Goal: Task Accomplishment & Management: Use online tool/utility

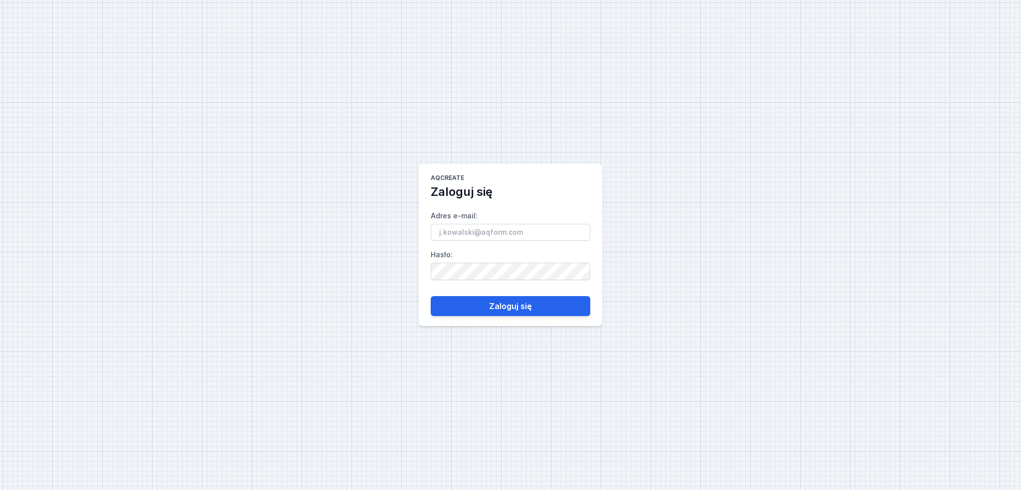
click at [573, 236] on input "Adres e-mail :" at bounding box center [511, 232] width 160 height 17
type input "[PERSON_NAME][EMAIL_ADDRESS][DOMAIN_NAME]"
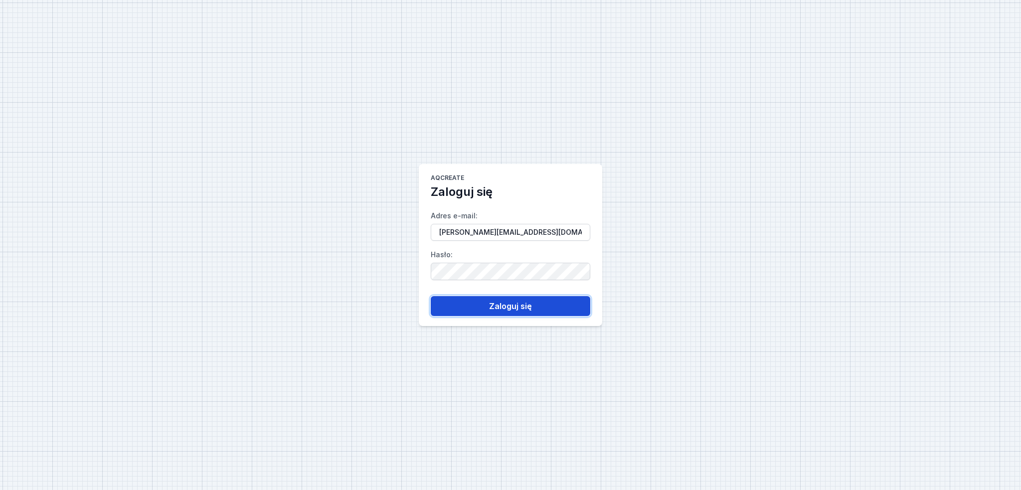
click at [502, 306] on button "Zaloguj się" at bounding box center [511, 306] width 160 height 20
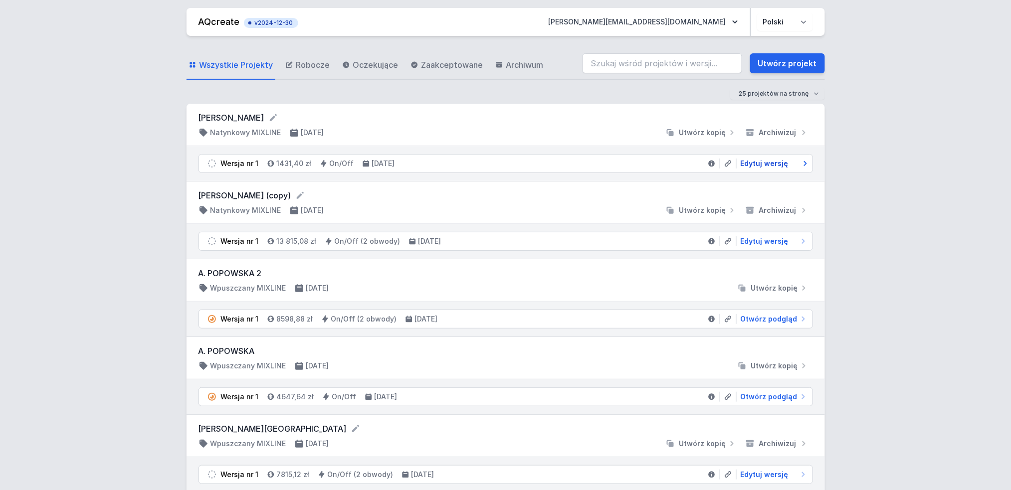
click at [748, 163] on span "Edytuj wersję" at bounding box center [765, 164] width 48 height 10
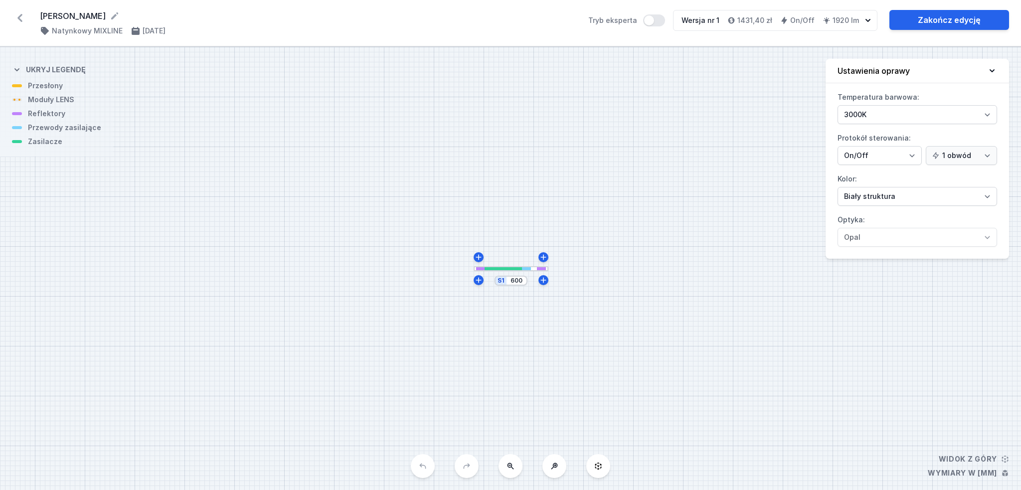
click at [544, 464] on button at bounding box center [555, 466] width 24 height 24
click at [550, 465] on button at bounding box center [555, 466] width 24 height 24
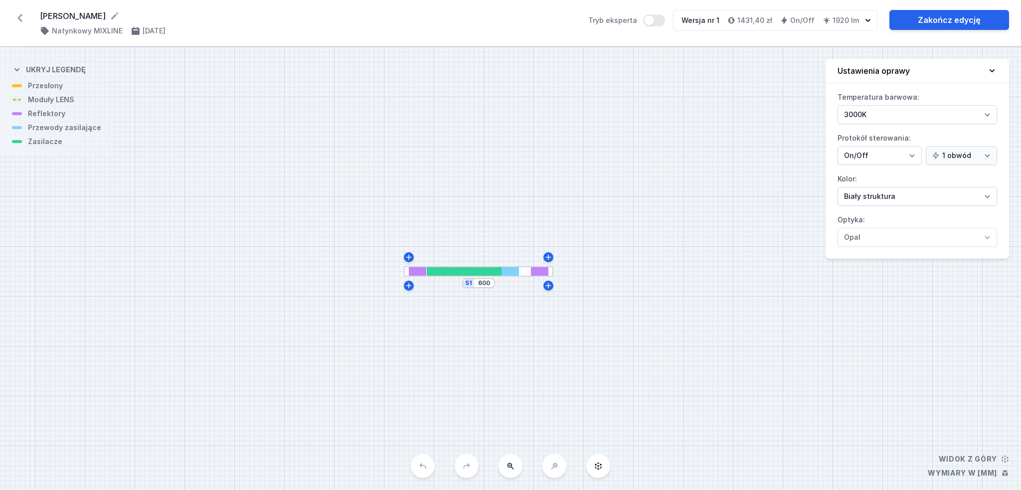
click at [550, 465] on div "S1 600" at bounding box center [510, 268] width 1021 height 443
click at [929, 16] on link "Zakończ edycję" at bounding box center [950, 20] width 120 height 20
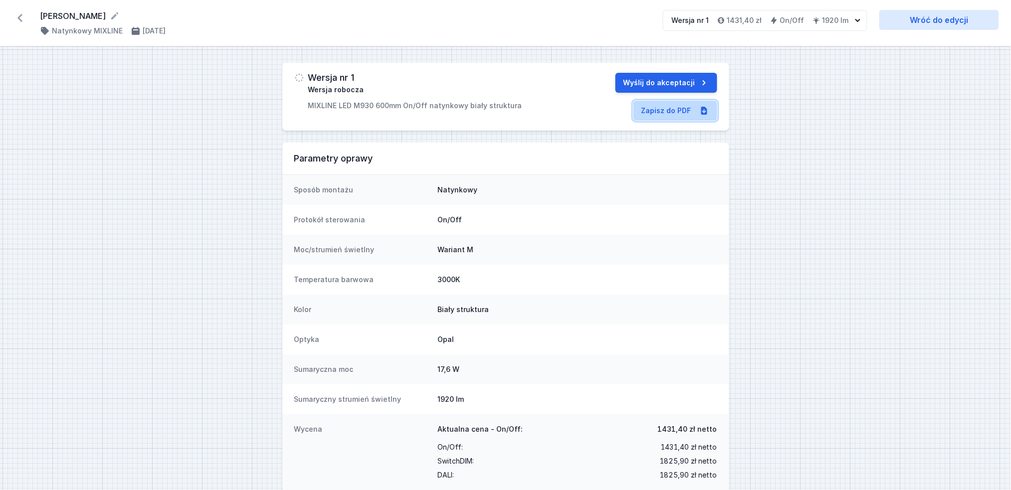
click at [685, 112] on link "Zapisz do PDF" at bounding box center [675, 111] width 84 height 20
click at [18, 23] on icon at bounding box center [20, 18] width 16 height 16
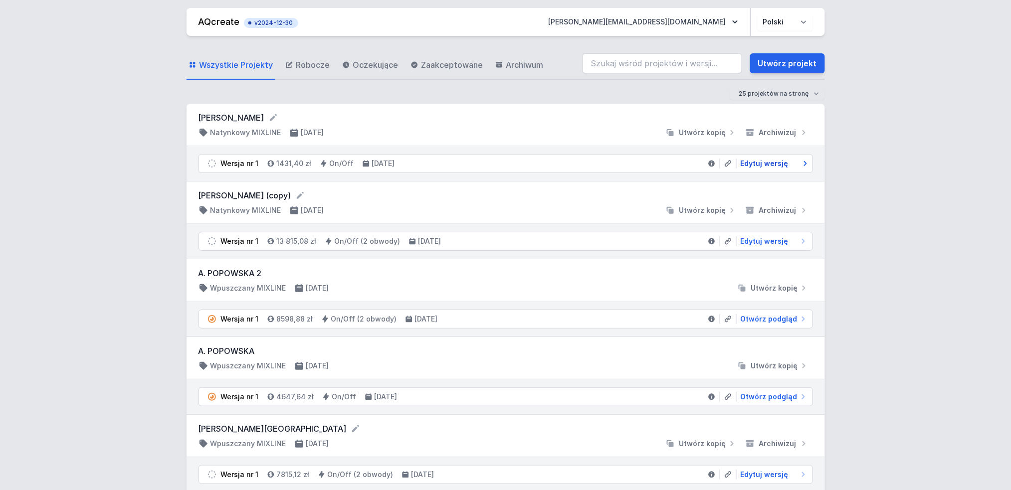
click at [768, 161] on span "Edytuj wersję" at bounding box center [765, 164] width 48 height 10
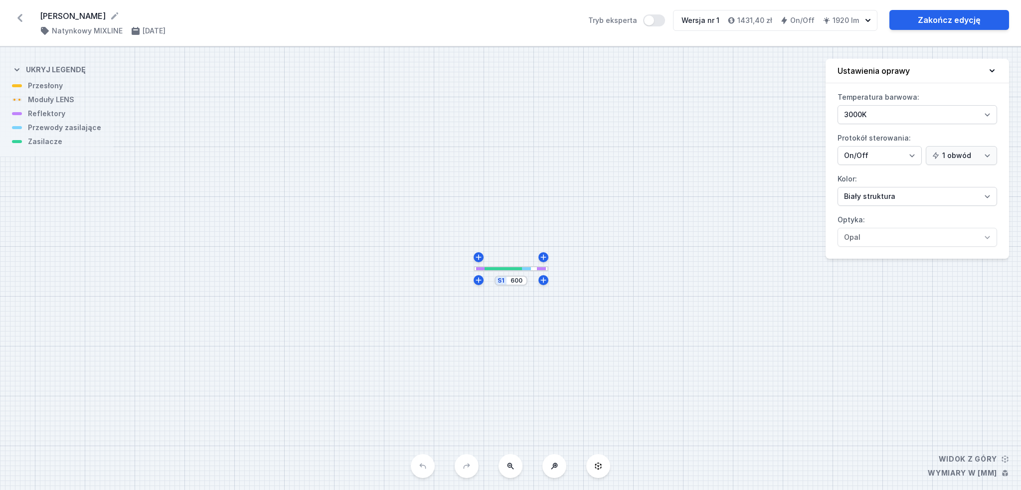
click at [560, 472] on button at bounding box center [555, 466] width 24 height 24
click at [558, 467] on icon at bounding box center [555, 466] width 8 height 8
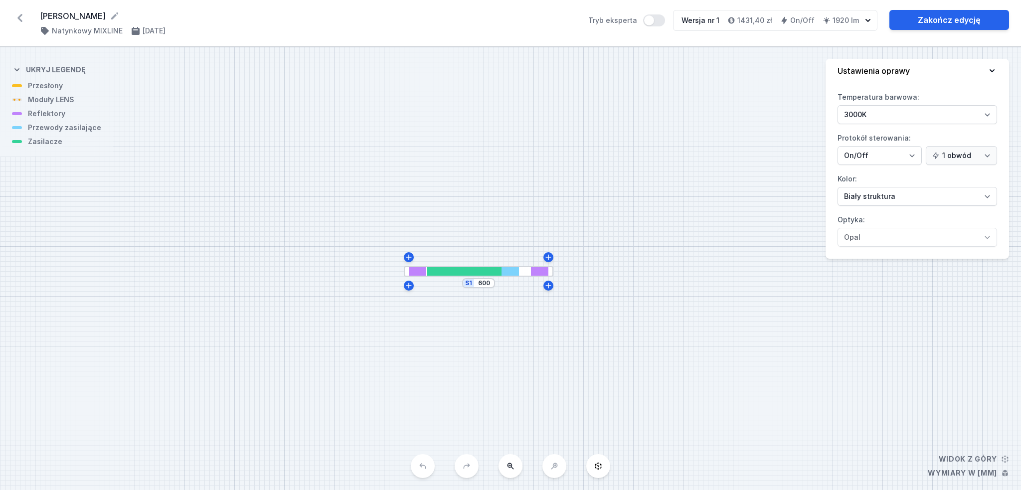
click at [558, 467] on div "S1 600" at bounding box center [510, 268] width 1021 height 443
click at [532, 270] on div at bounding box center [539, 271] width 17 height 8
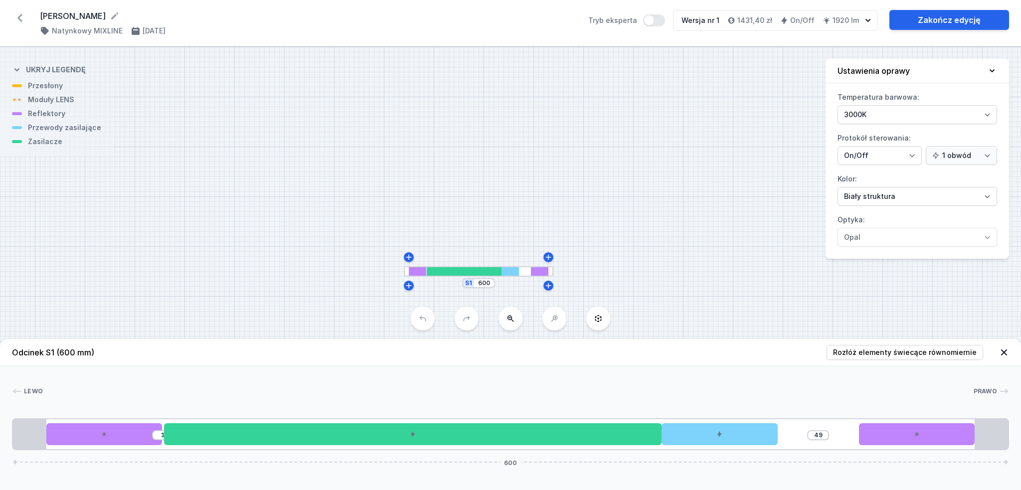
drag, startPoint x: 724, startPoint y: 435, endPoint x: 803, endPoint y: 418, distance: 81.6
click at [803, 418] on div "1 49 600" at bounding box center [510, 434] width 997 height 32
click at [821, 438] on input "49" at bounding box center [818, 435] width 16 height 8
drag, startPoint x: 707, startPoint y: 433, endPoint x: 794, endPoint y: 438, distance: 87.9
click at [794, 438] on div "1 49 600" at bounding box center [510, 434] width 997 height 32
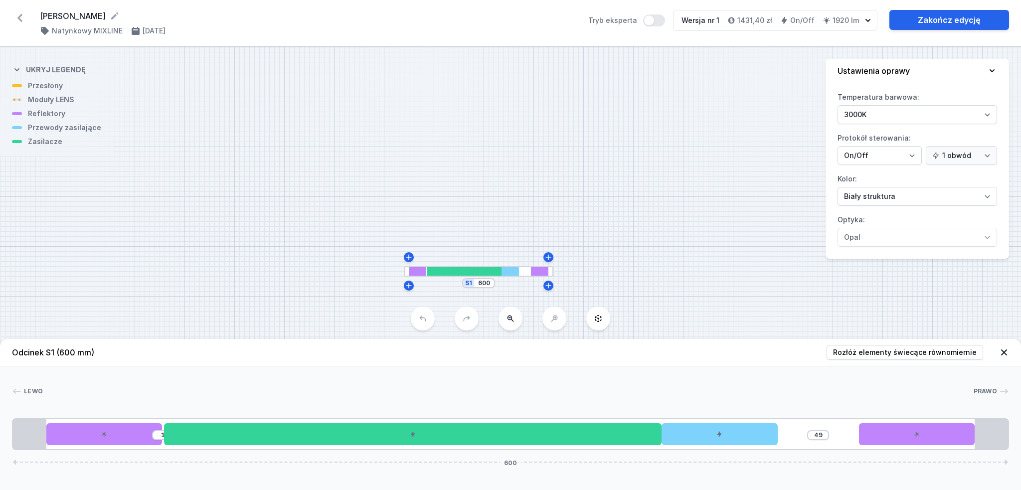
click at [828, 435] on div "49" at bounding box center [818, 435] width 22 height 10
click at [824, 433] on input "49" at bounding box center [818, 435] width 16 height 8
type input "30"
type input "19"
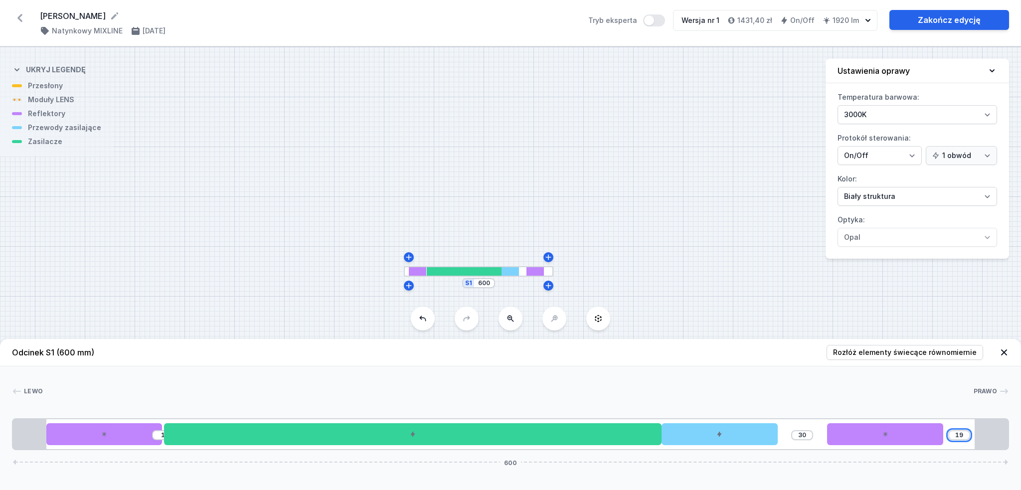
click at [962, 435] on input "19" at bounding box center [960, 435] width 16 height 8
type input "47"
type input "2"
type input "29"
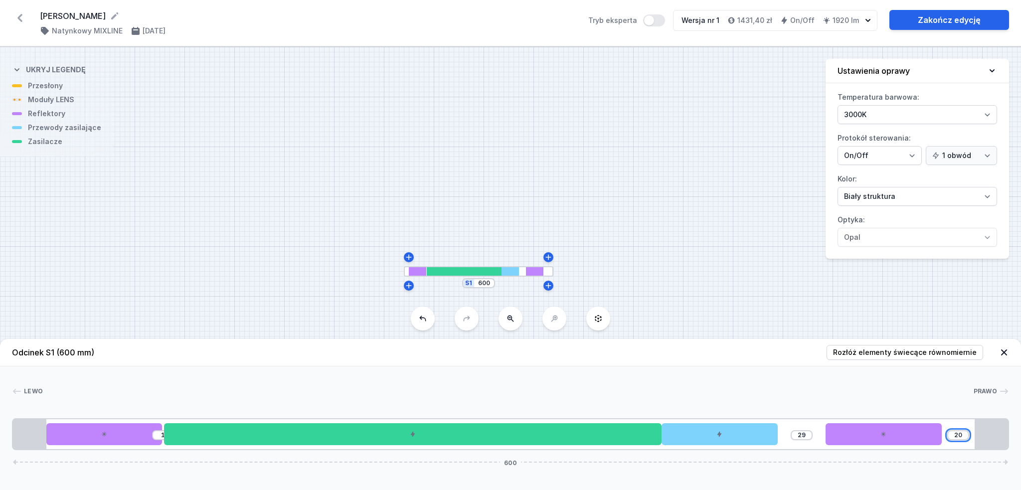
type input "20"
click at [801, 435] on input "29" at bounding box center [802, 435] width 16 height 8
drag, startPoint x: 749, startPoint y: 433, endPoint x: 797, endPoint y: 437, distance: 48.6
click at [797, 437] on div "1 29 20 600" at bounding box center [510, 434] width 997 height 32
click at [739, 436] on div at bounding box center [720, 434] width 116 height 22
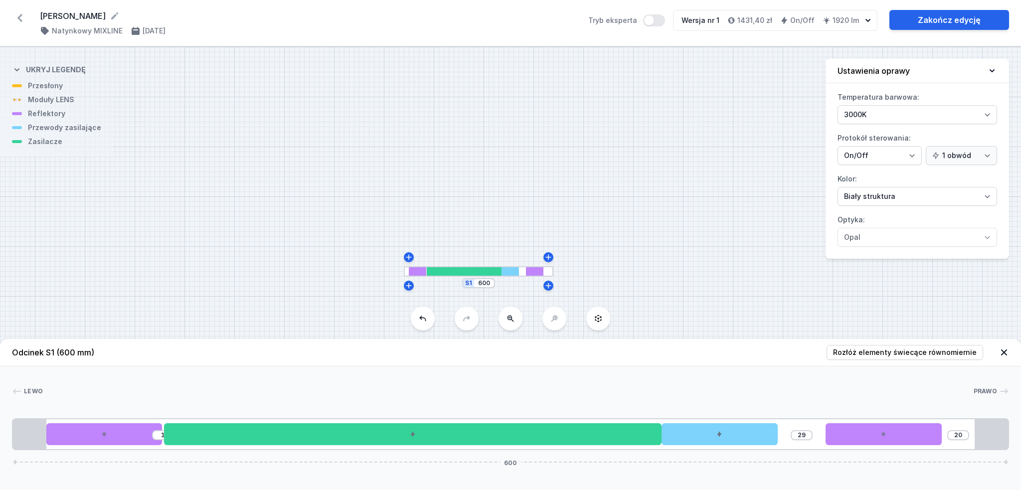
drag, startPoint x: 729, startPoint y: 438, endPoint x: 786, endPoint y: 437, distance: 56.9
click at [786, 437] on div "1 29 20 600" at bounding box center [510, 434] width 997 height 32
click at [767, 432] on div at bounding box center [720, 434] width 116 height 22
click at [702, 431] on div at bounding box center [720, 434] width 116 height 22
click at [714, 409] on button at bounding box center [720, 405] width 21 height 13
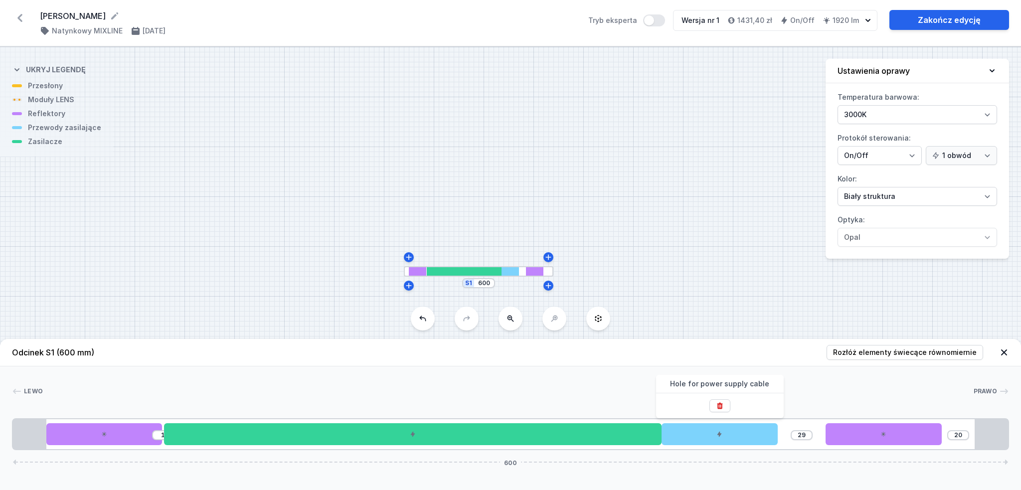
type input "99"
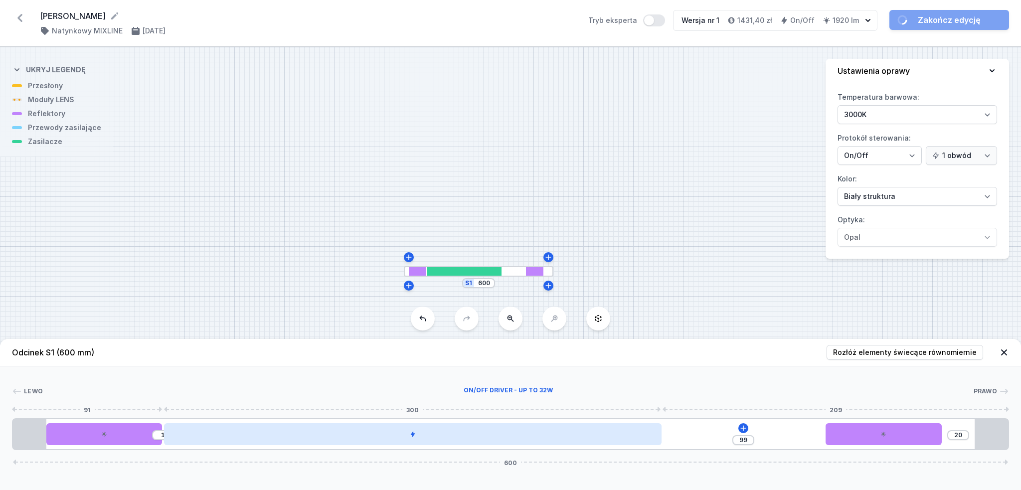
click at [592, 436] on div at bounding box center [413, 434] width 498 height 22
type input "99"
type input "1"
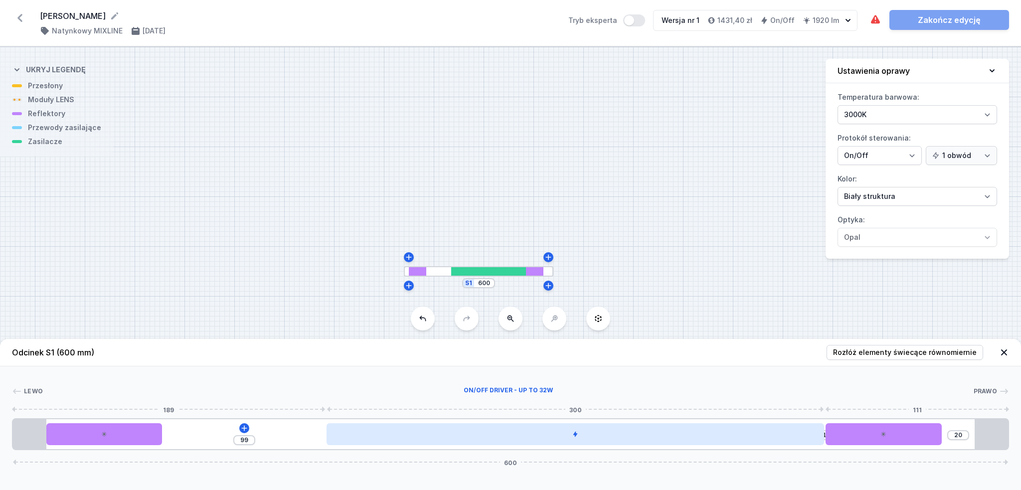
drag, startPoint x: 559, startPoint y: 437, endPoint x: 719, endPoint y: 435, distance: 160.1
click at [719, 435] on div at bounding box center [576, 434] width 498 height 22
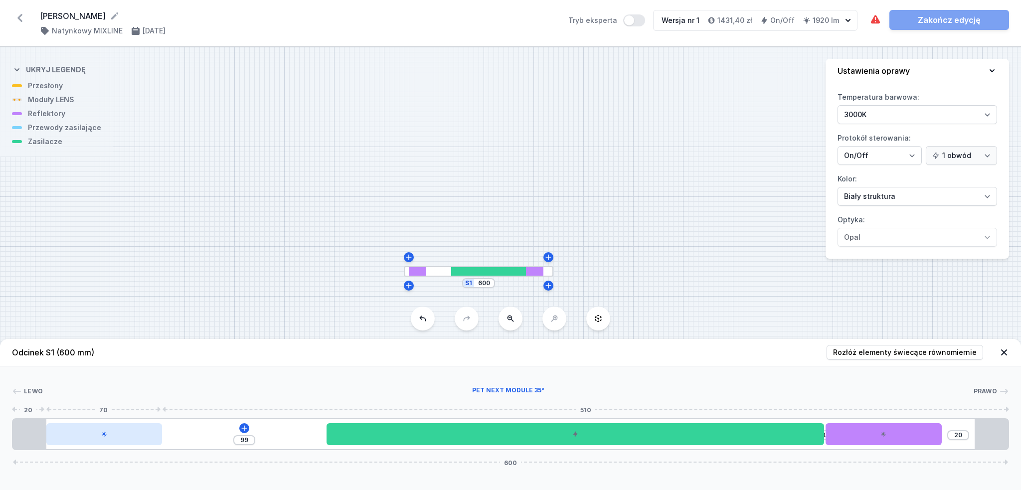
click at [145, 429] on div at bounding box center [104, 434] width 116 height 22
click at [242, 440] on input "99" at bounding box center [244, 440] width 16 height 8
type input "8"
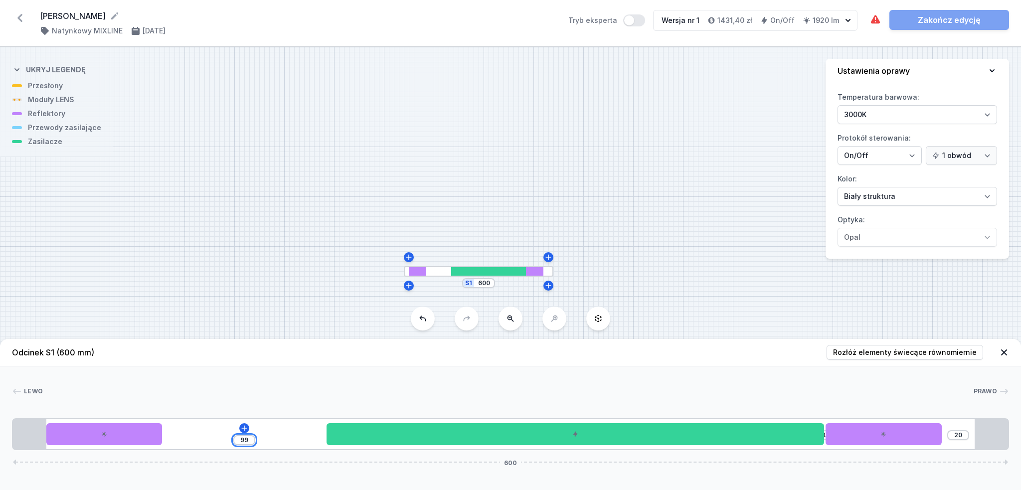
type input "92"
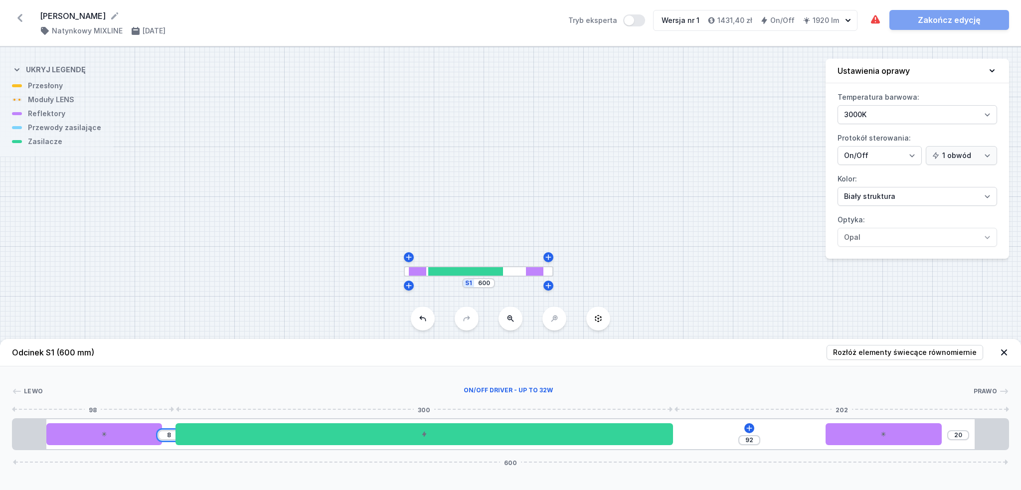
type input "80"
type input "20"
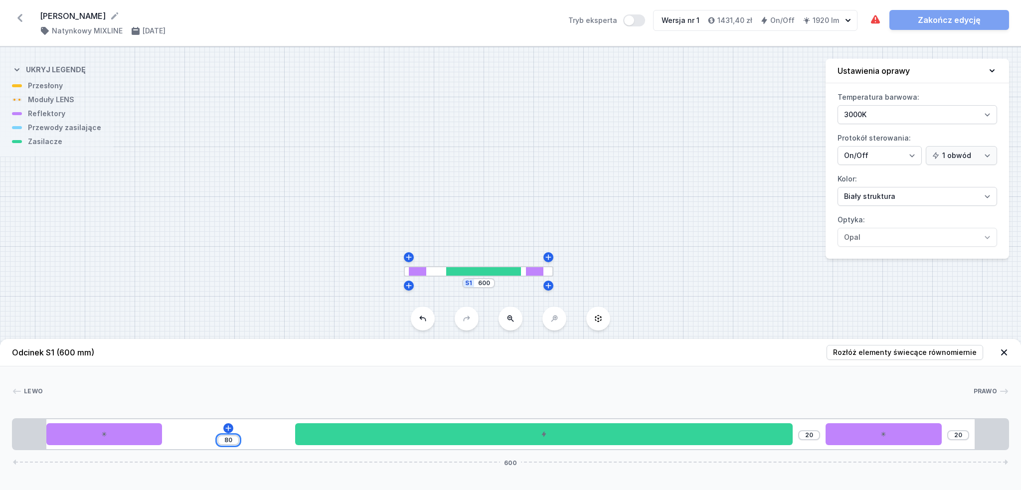
type input "80"
click at [179, 433] on div "80 20 20 600" at bounding box center [510, 434] width 997 height 32
drag, startPoint x: 133, startPoint y: 433, endPoint x: 188, endPoint y: 439, distance: 55.1
click at [188, 439] on div "80 20 20 600" at bounding box center [510, 434] width 997 height 32
click at [130, 437] on div at bounding box center [104, 434] width 116 height 22
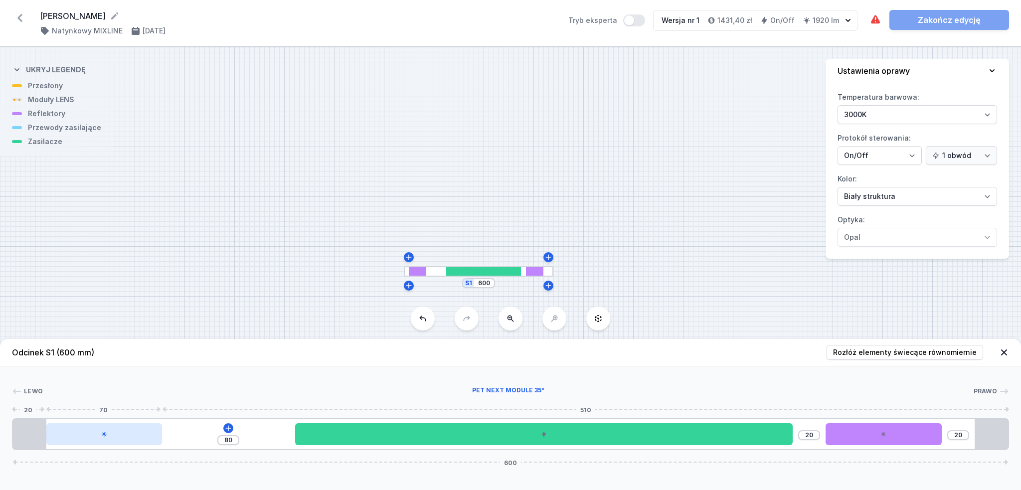
select select "1523"
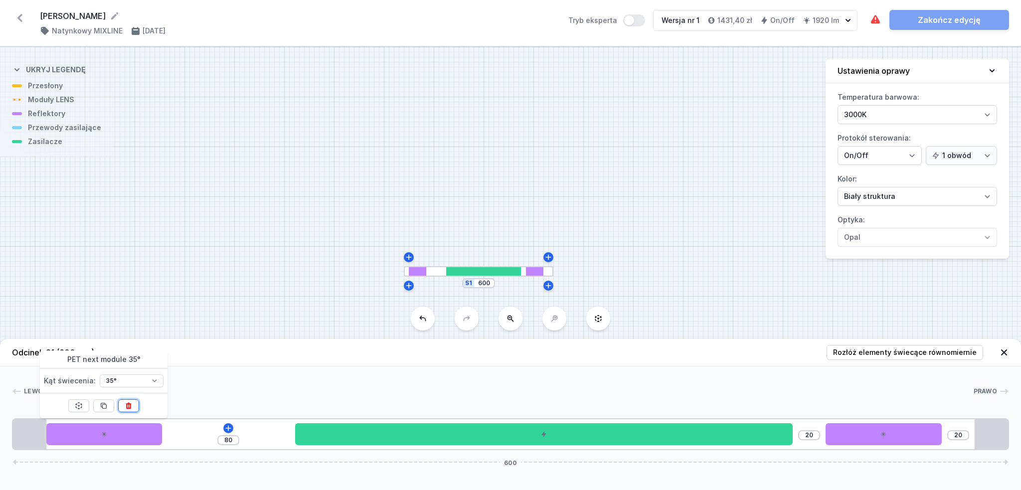
click at [132, 410] on button at bounding box center [128, 405] width 21 height 13
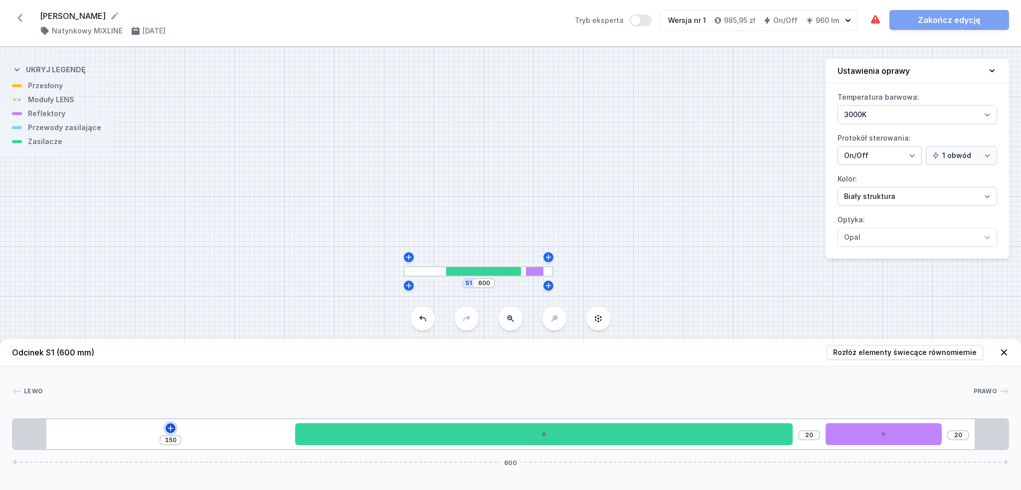
click at [168, 429] on icon at bounding box center [170, 427] width 5 height 5
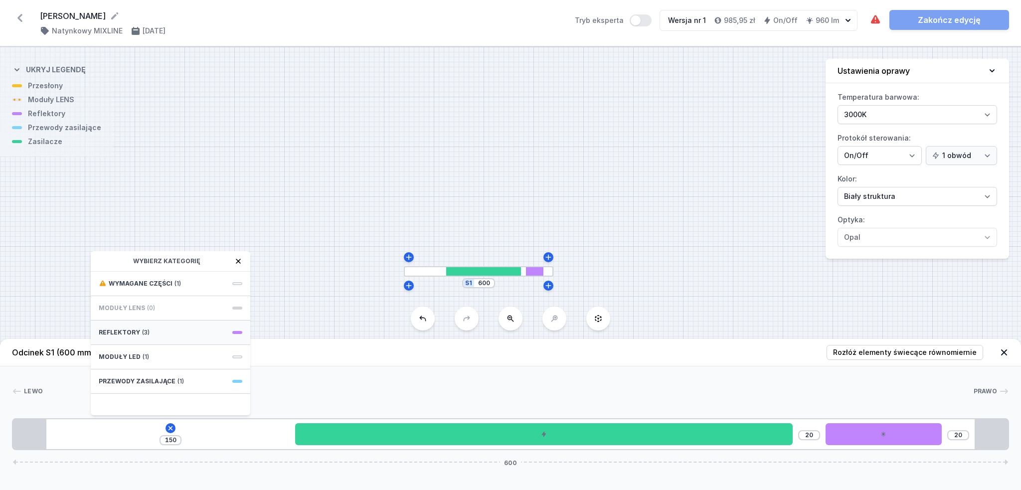
click at [152, 330] on div "Reflektory (3)" at bounding box center [171, 333] width 160 height 24
click at [181, 306] on span "PET next module 35°" at bounding box center [171, 305] width 144 height 10
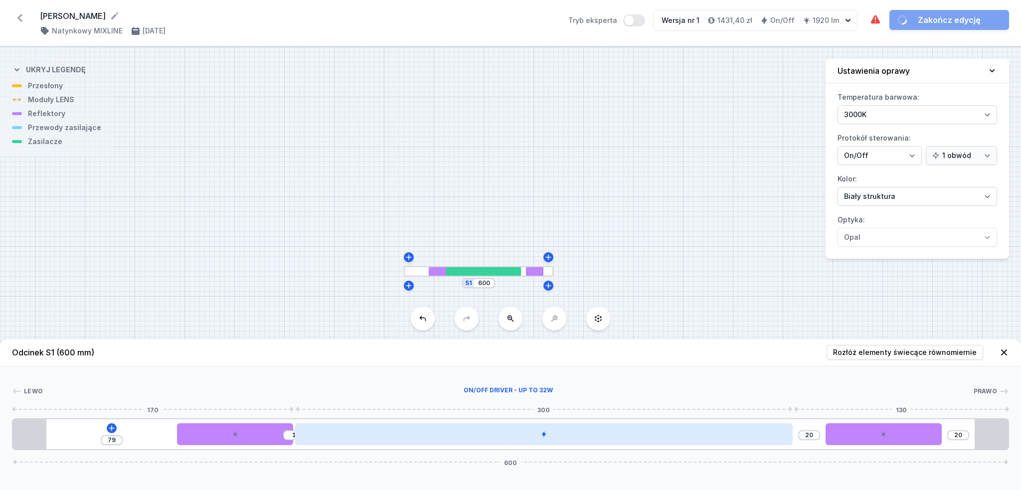
drag, startPoint x: 117, startPoint y: 431, endPoint x: 332, endPoint y: 434, distance: 214.5
click at [332, 434] on div "79 1 20 20 600" at bounding box center [510, 434] width 997 height 32
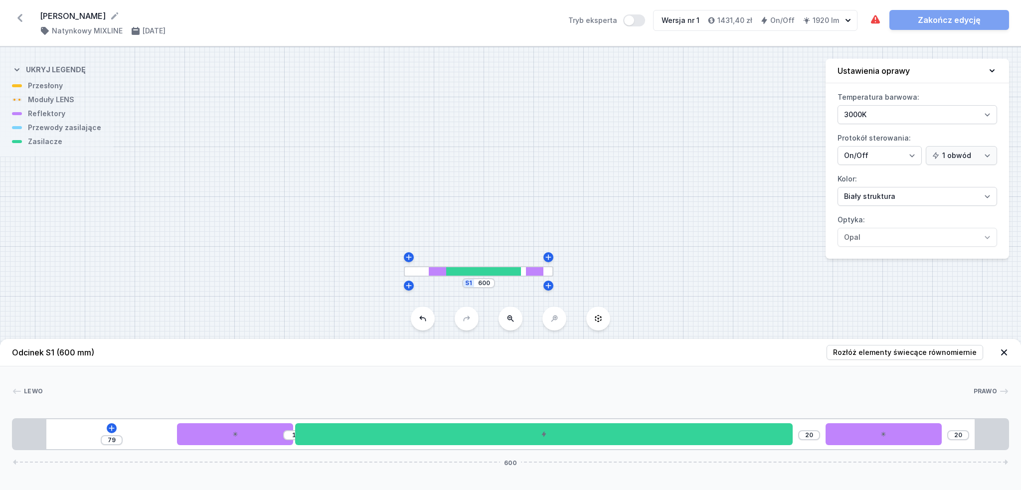
click at [115, 435] on div "79" at bounding box center [112, 440] width 22 height 10
click at [115, 436] on div "79" at bounding box center [112, 440] width 22 height 10
click at [115, 438] on input "79" at bounding box center [112, 440] width 16 height 8
type input "78"
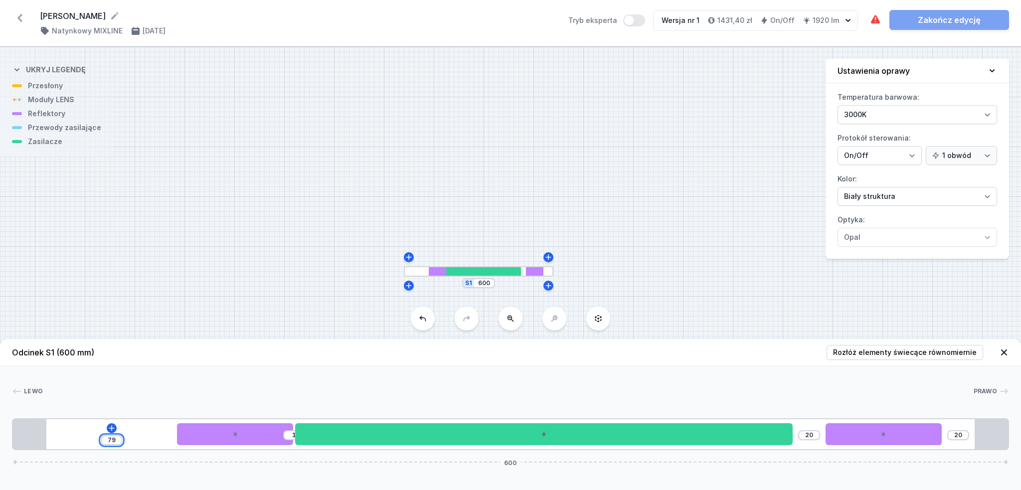
type input "2"
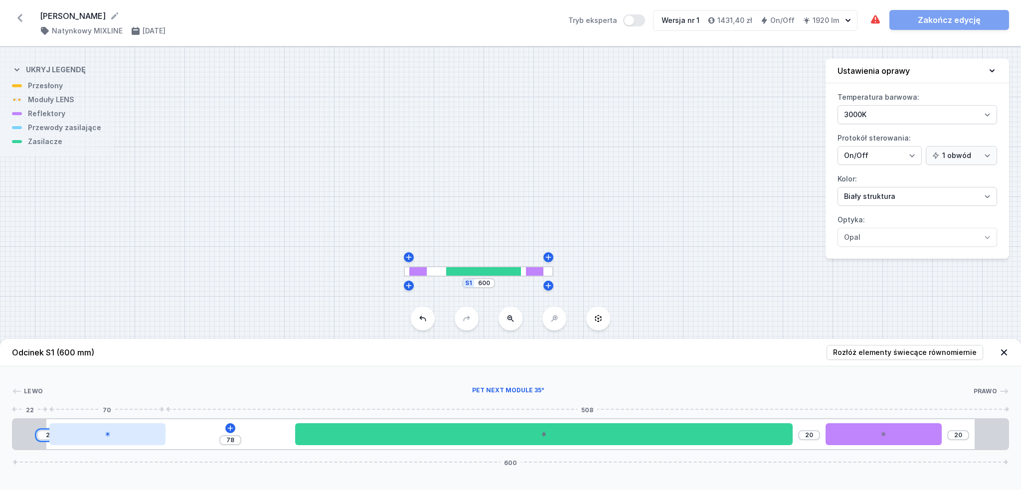
type input "60"
type input "20"
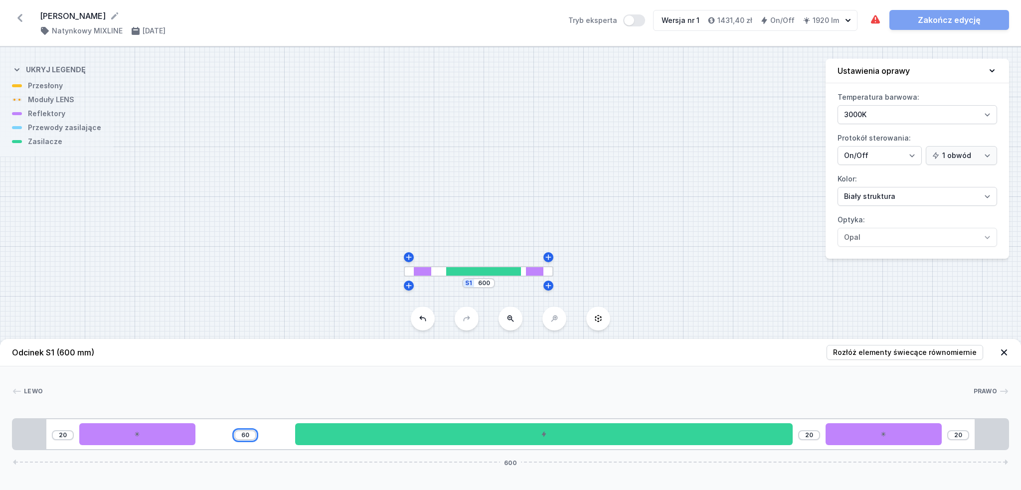
click at [252, 436] on input "60" at bounding box center [245, 435] width 16 height 8
click at [302, 380] on div "Lewo Prawo 1 2 3 2 1 20 60 20 20 600 40 70 60 300 20 70 40 20 560 20 600" at bounding box center [510, 409] width 1021 height 84
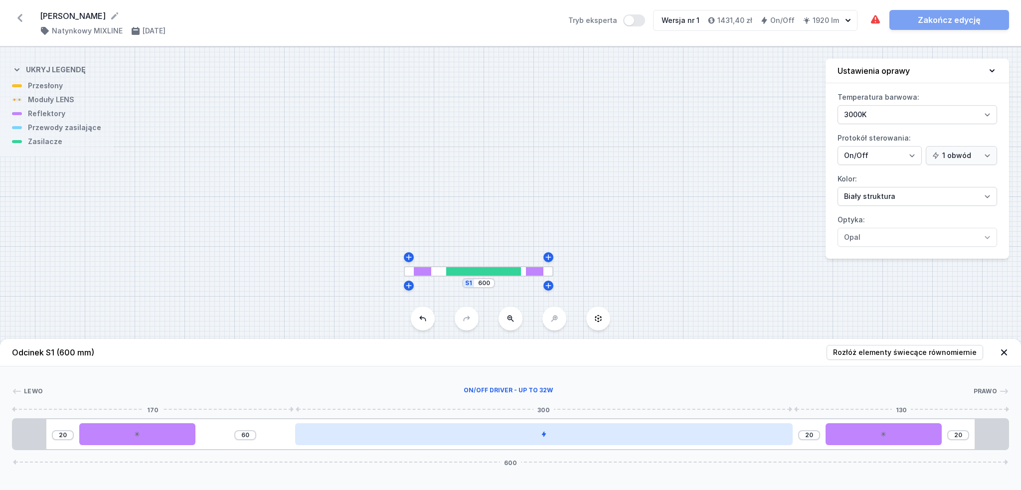
type input "1"
type input "79"
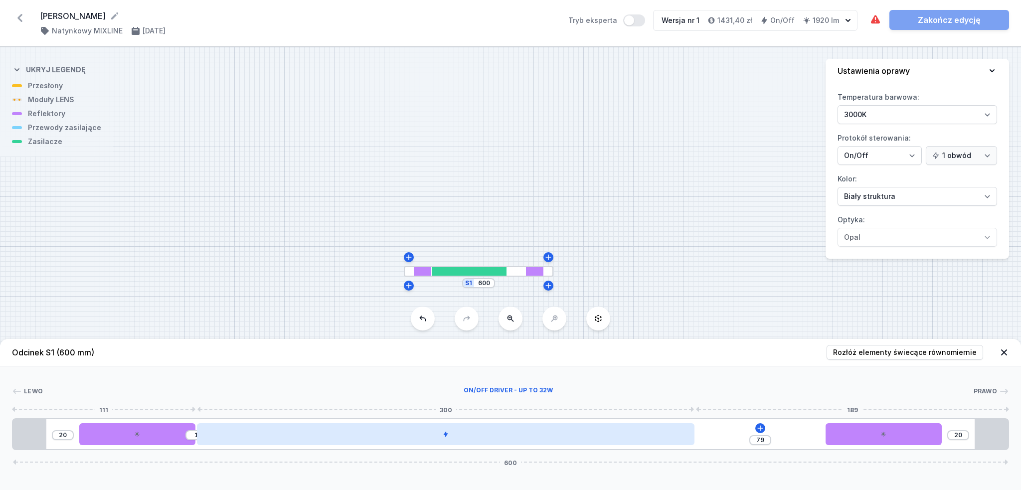
type input "79"
type input "1"
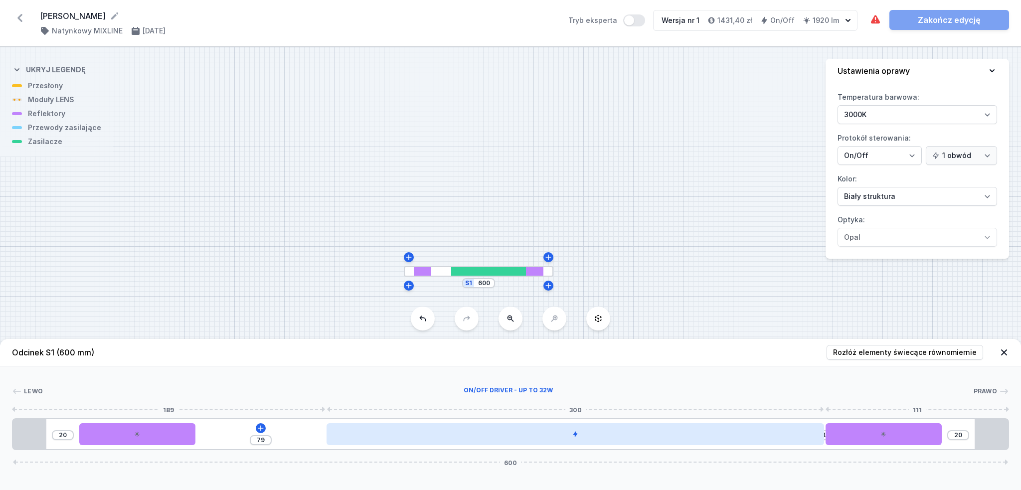
drag, startPoint x: 496, startPoint y: 433, endPoint x: 575, endPoint y: 438, distance: 79.4
click at [575, 438] on div at bounding box center [576, 434] width 498 height 22
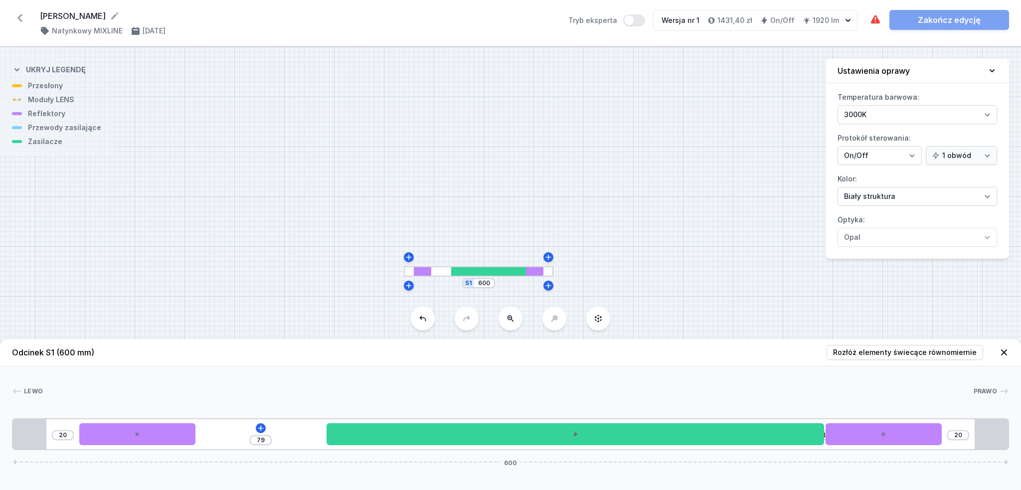
click at [564, 310] on div "S1 600" at bounding box center [510, 268] width 1021 height 443
click at [264, 428] on icon at bounding box center [261, 428] width 8 height 8
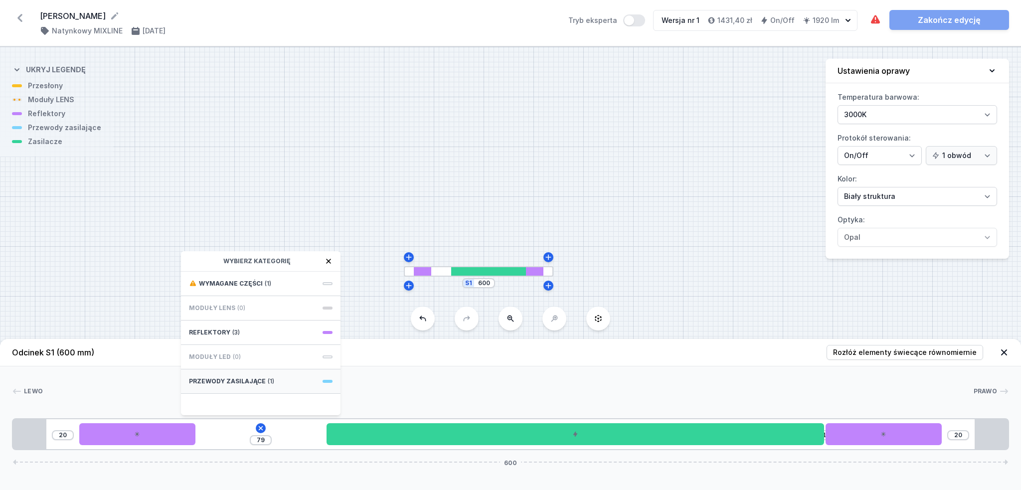
drag, startPoint x: 229, startPoint y: 335, endPoint x: 250, endPoint y: 387, distance: 56.4
click at [250, 387] on div "Wymagane części (1) Moduły LENS (0) Reflektory (3) Moduły LED (0) Przewody zasi…" at bounding box center [261, 344] width 160 height 144
click at [248, 383] on span "Przewody zasilające" at bounding box center [227, 382] width 77 height 8
click at [258, 276] on div "Hole for power supply cable" at bounding box center [261, 283] width 160 height 22
type input "9"
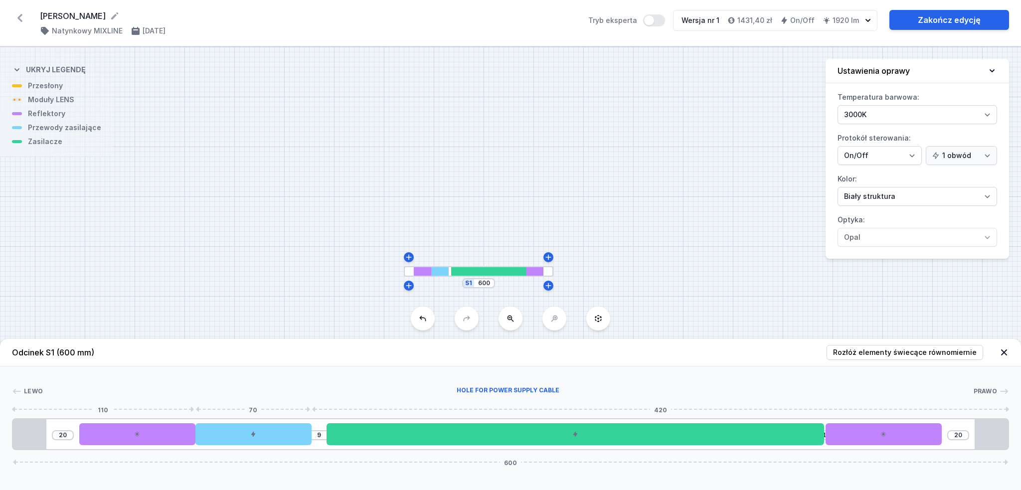
drag, startPoint x: 262, startPoint y: 434, endPoint x: 313, endPoint y: 431, distance: 50.4
click at [313, 431] on div "20 9 1 20 600" at bounding box center [510, 434] width 997 height 32
click at [946, 20] on link "Zakończ edycję" at bounding box center [950, 20] width 120 height 20
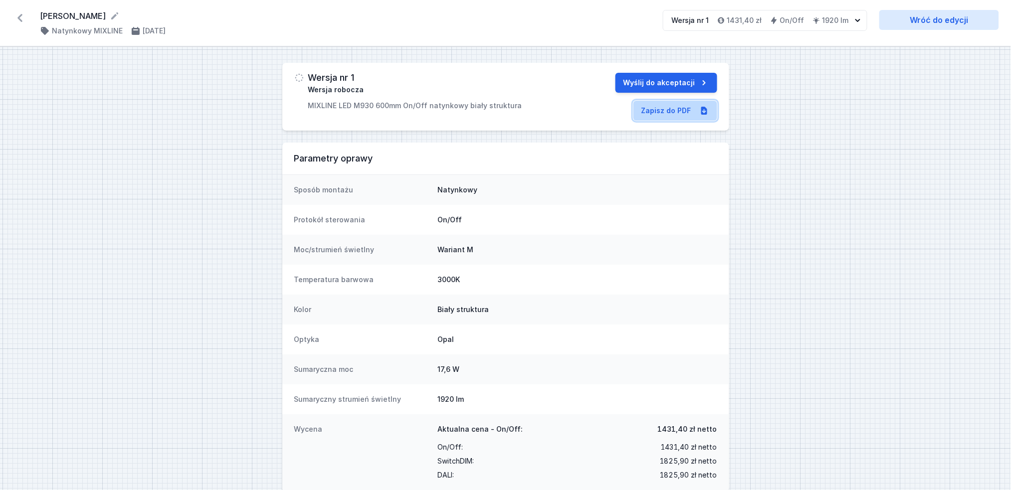
click at [676, 108] on link "Zapisz do PDF" at bounding box center [675, 111] width 84 height 20
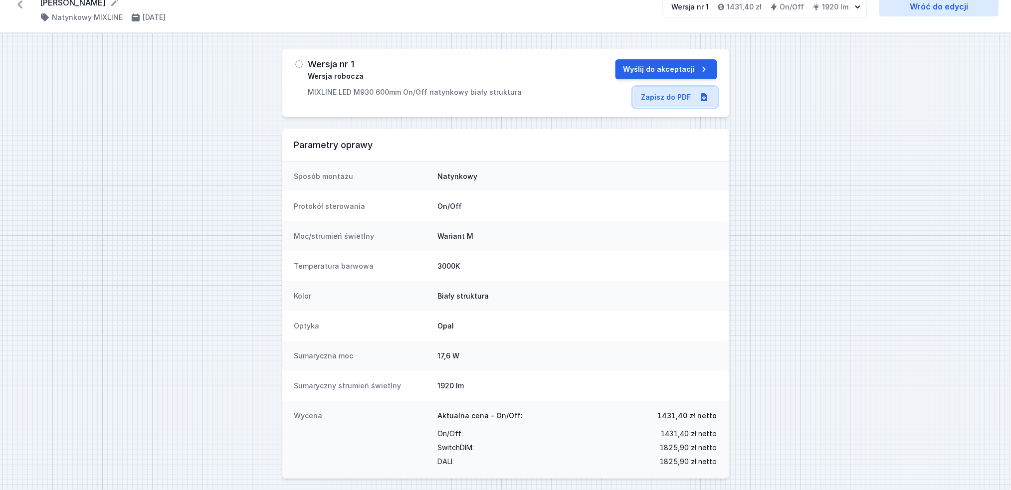
scroll to position [18, 0]
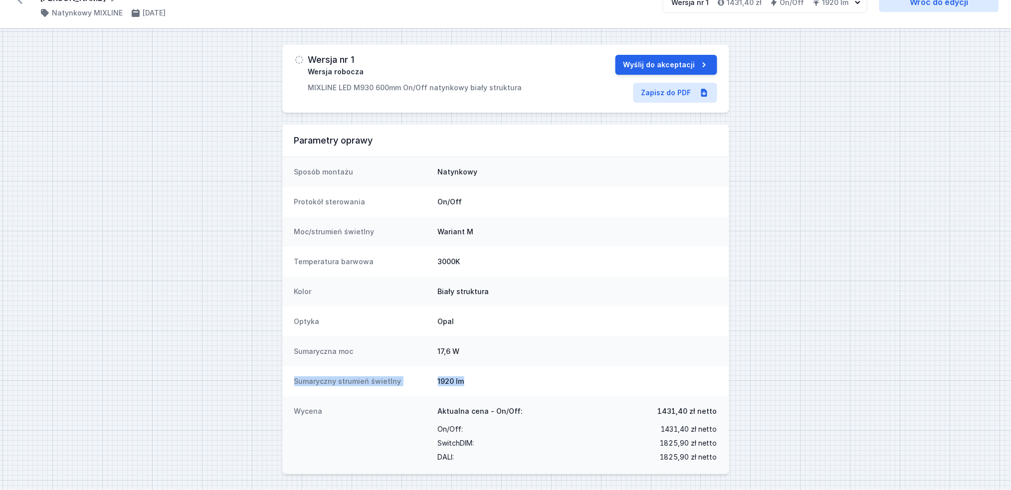
drag, startPoint x: 477, startPoint y: 388, endPoint x: 276, endPoint y: 386, distance: 200.5
click at [276, 386] on div "Wersja nr 1 Wersja robocza MIXLINE LED M930 600mm On/Off natynkowy biały strukt…" at bounding box center [505, 259] width 1011 height 461
copy div "Sumaryczny strumień świetlny 1920 lm"
